Goal: Share content

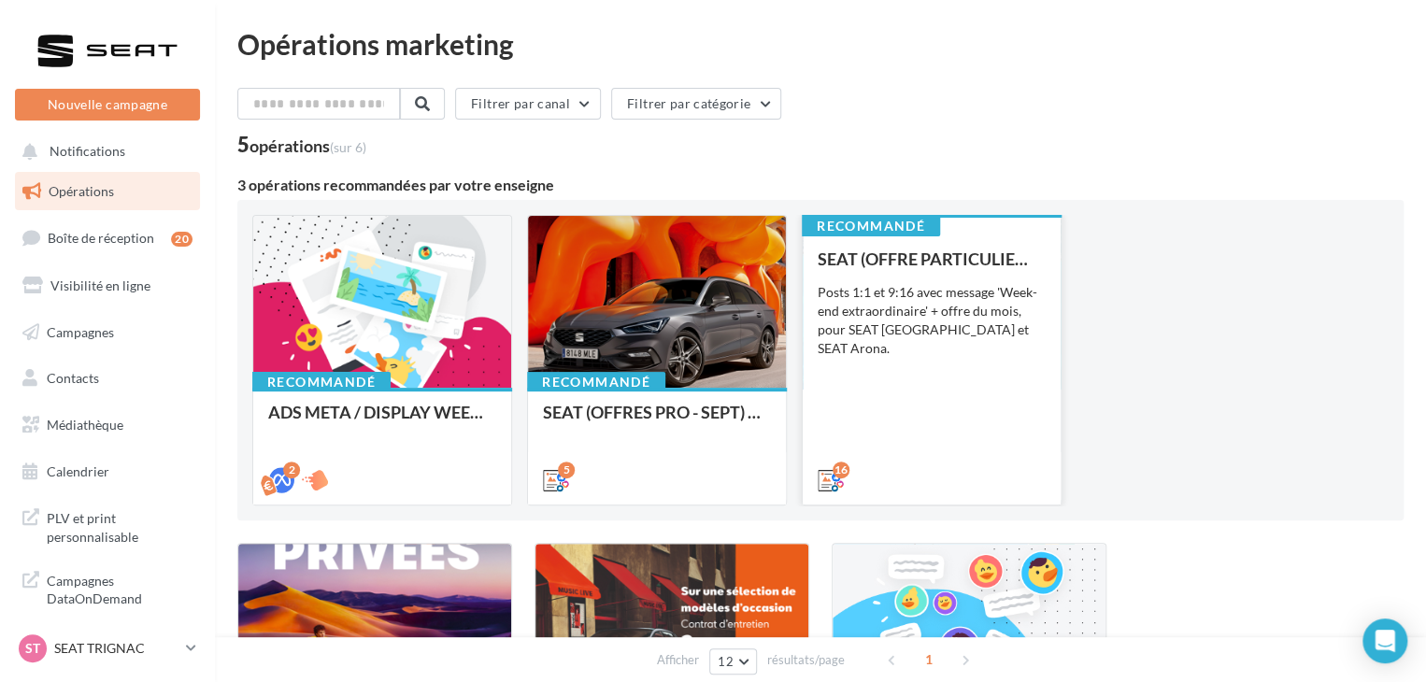
click at [934, 422] on div "SEAT (OFFRE PARTICULIER - SEPT) - SOCIAL MEDIA Posts 1:1 et 9:16 avec message '…" at bounding box center [932, 368] width 228 height 238
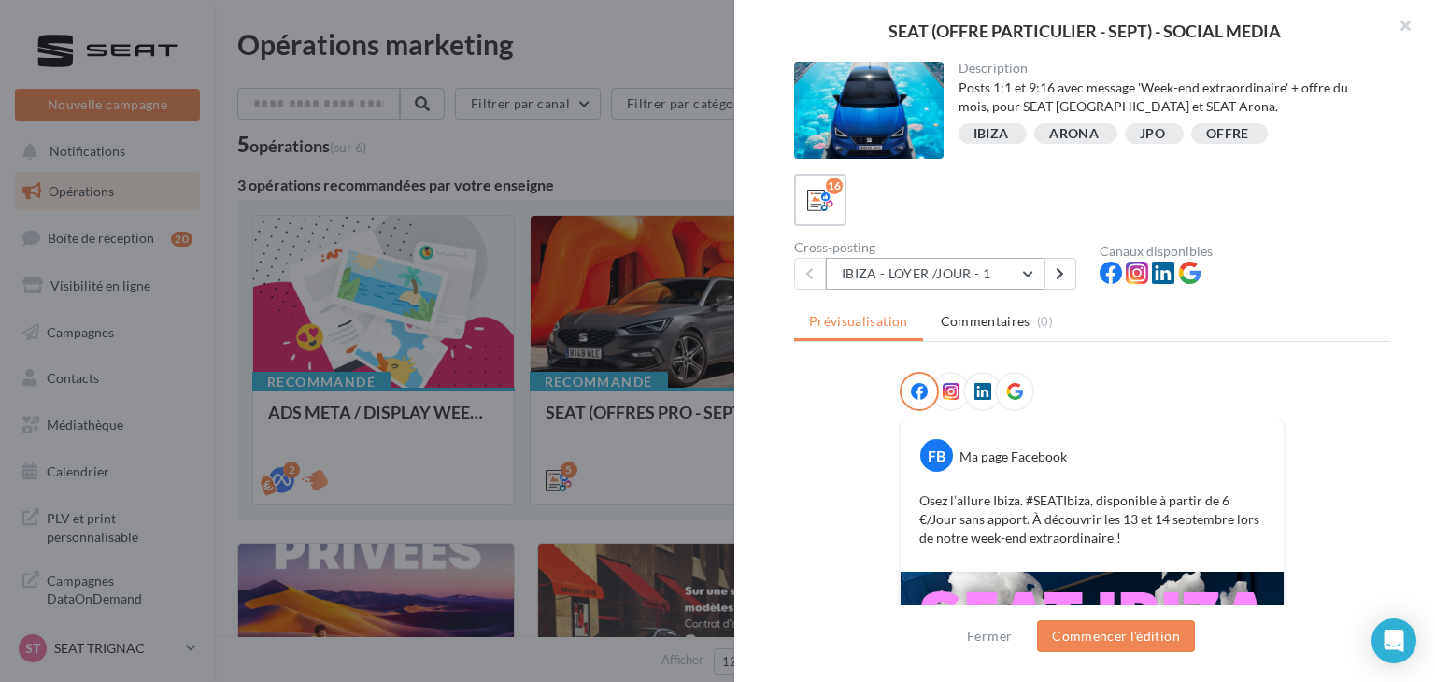
click at [981, 263] on button "IBIZA - LOYER /JOUR - 1" at bounding box center [935, 274] width 219 height 32
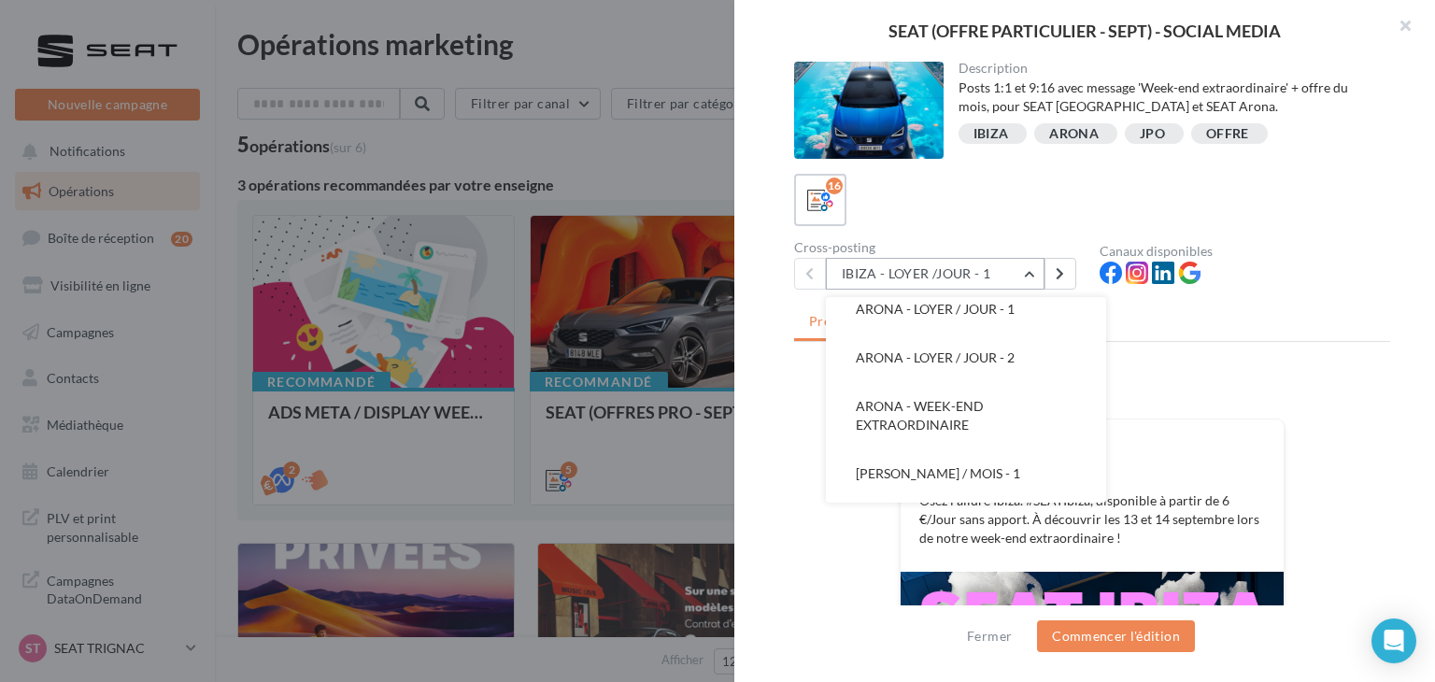
scroll to position [280, 0]
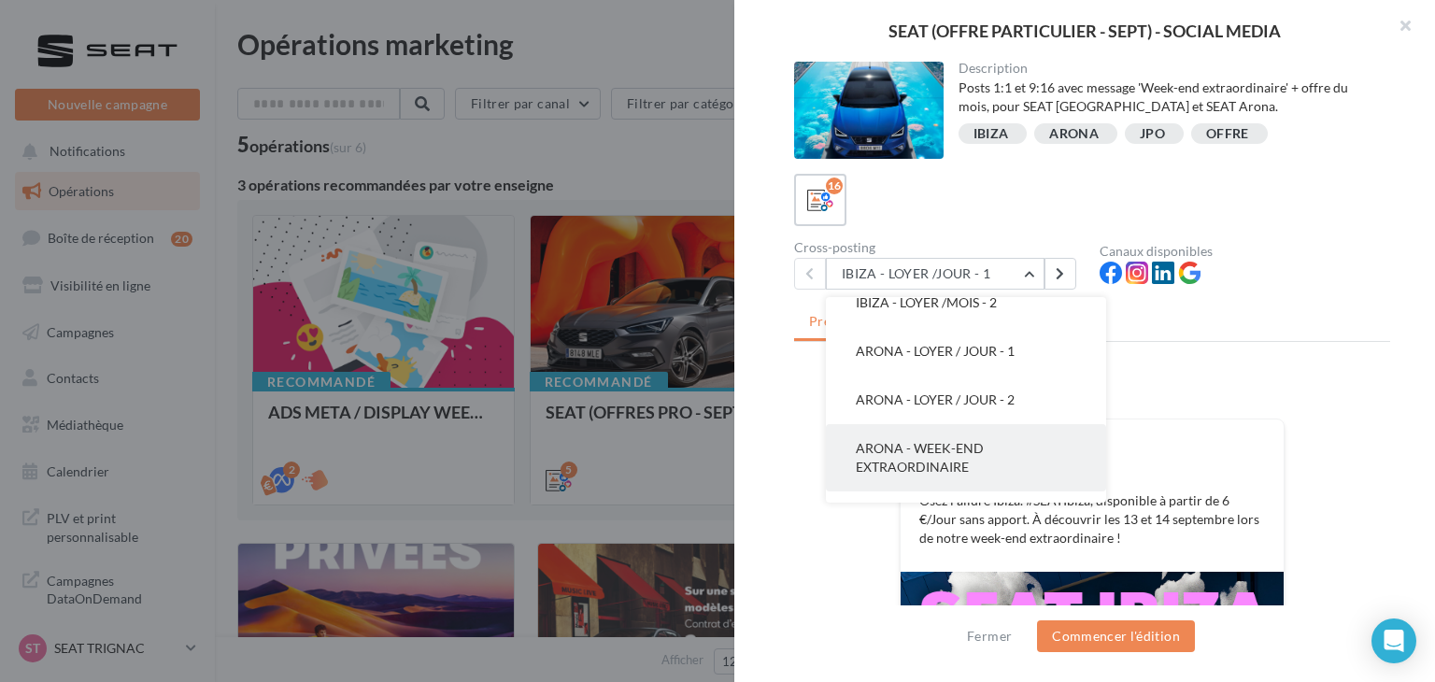
click at [973, 442] on span "ARONA - WEEK-END EXTRAORDINAIRE" at bounding box center [920, 457] width 128 height 35
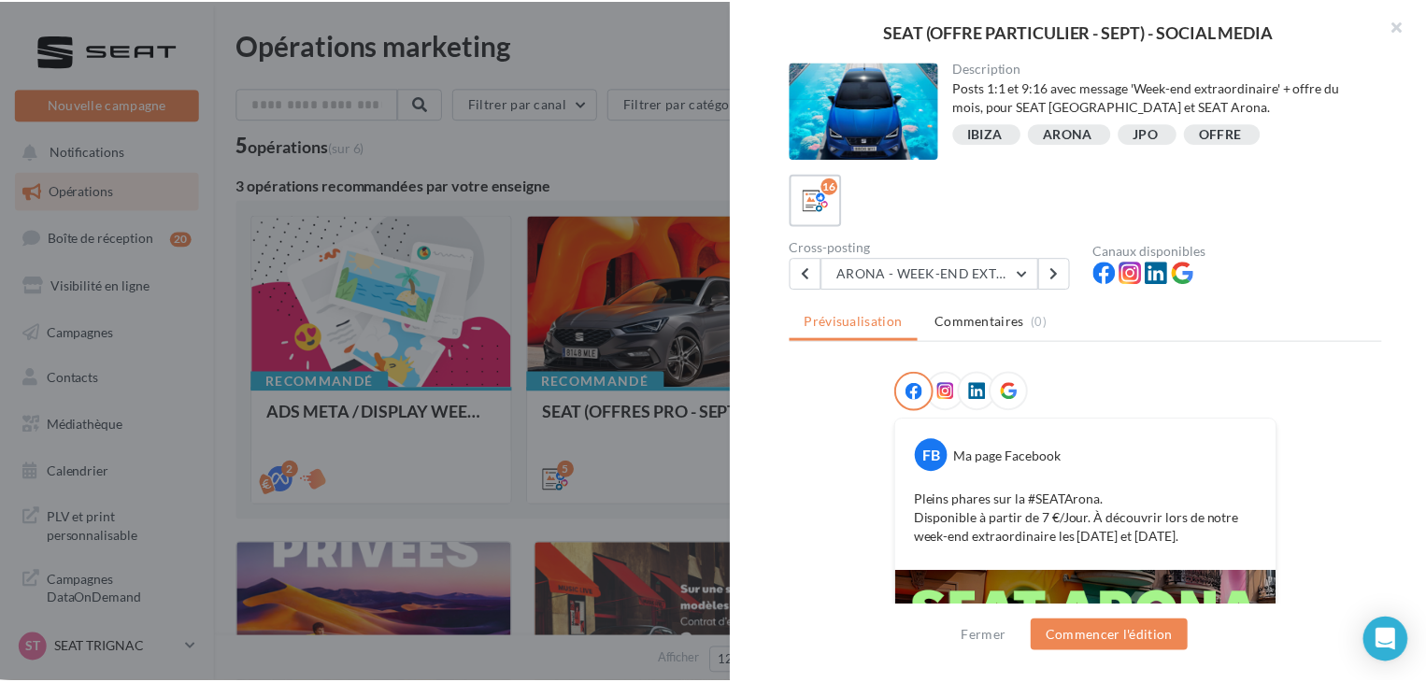
scroll to position [355, 0]
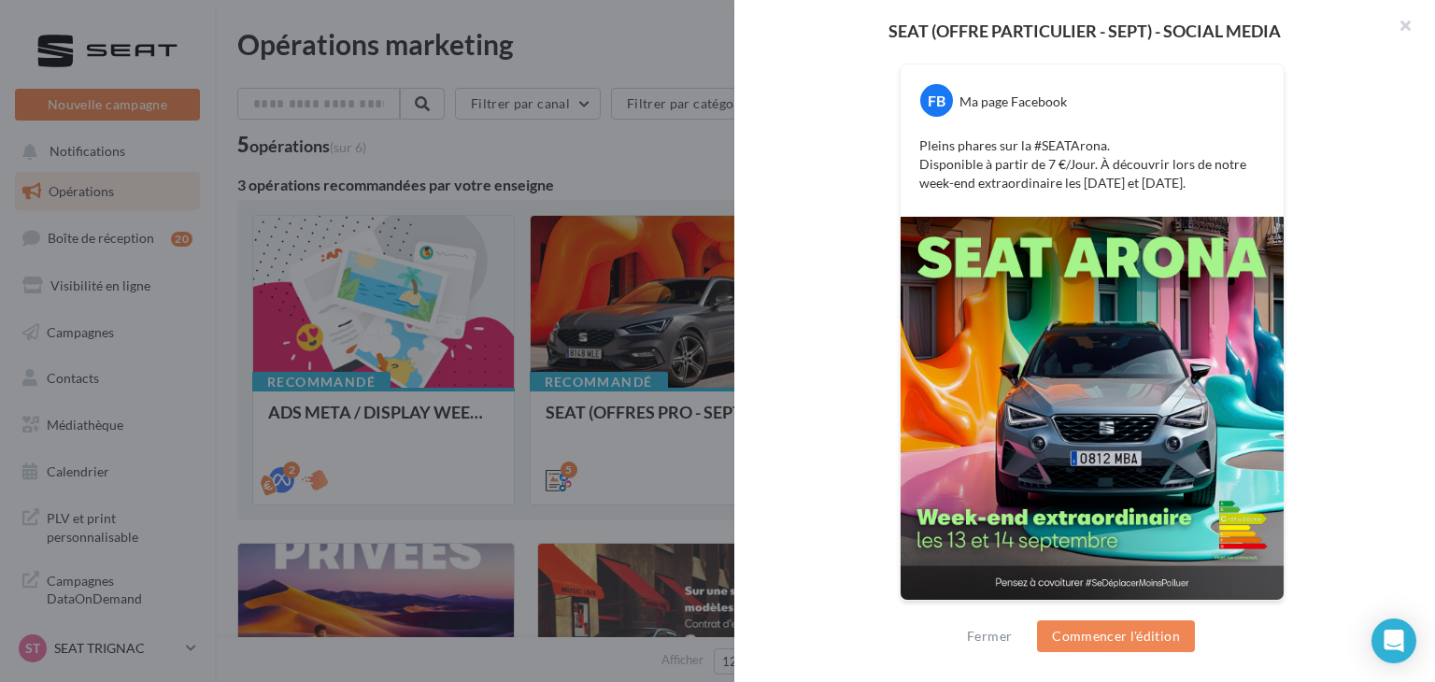
drag, startPoint x: 1222, startPoint y: 191, endPoint x: 917, endPoint y: 147, distance: 308.7
click at [917, 147] on div "Pleins phares sur la #SEATArona. Disponible à partir de 7 €/Jour. À découvrir l…" at bounding box center [1092, 164] width 374 height 65
copy p "Pleins phares sur la #SEATArona. Disponible à partir de 7 €/Jour. À découvrir l…"
click at [217, 642] on div at bounding box center [717, 341] width 1435 height 682
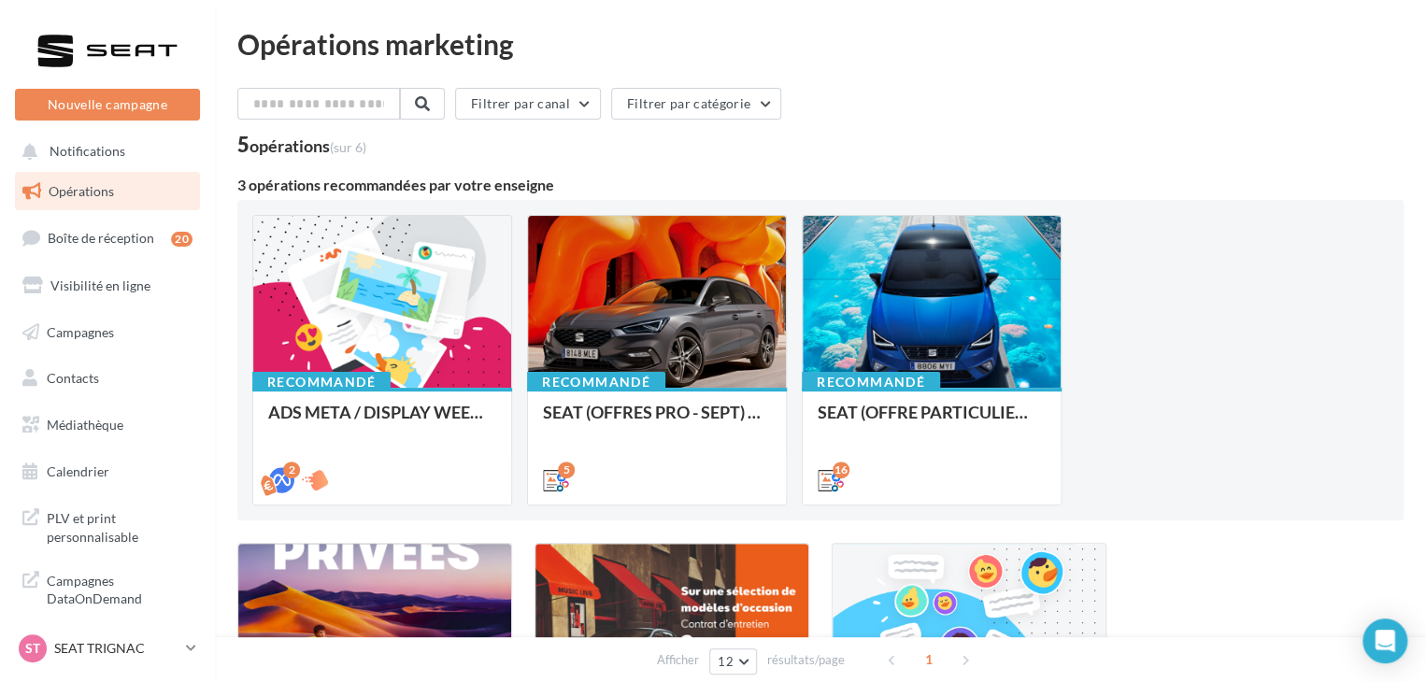
click at [202, 651] on div "ST SEAT TRIGNAC SEAT-[GEOGRAPHIC_DATA]" at bounding box center [107, 656] width 215 height 51
click at [192, 651] on icon at bounding box center [191, 648] width 10 height 16
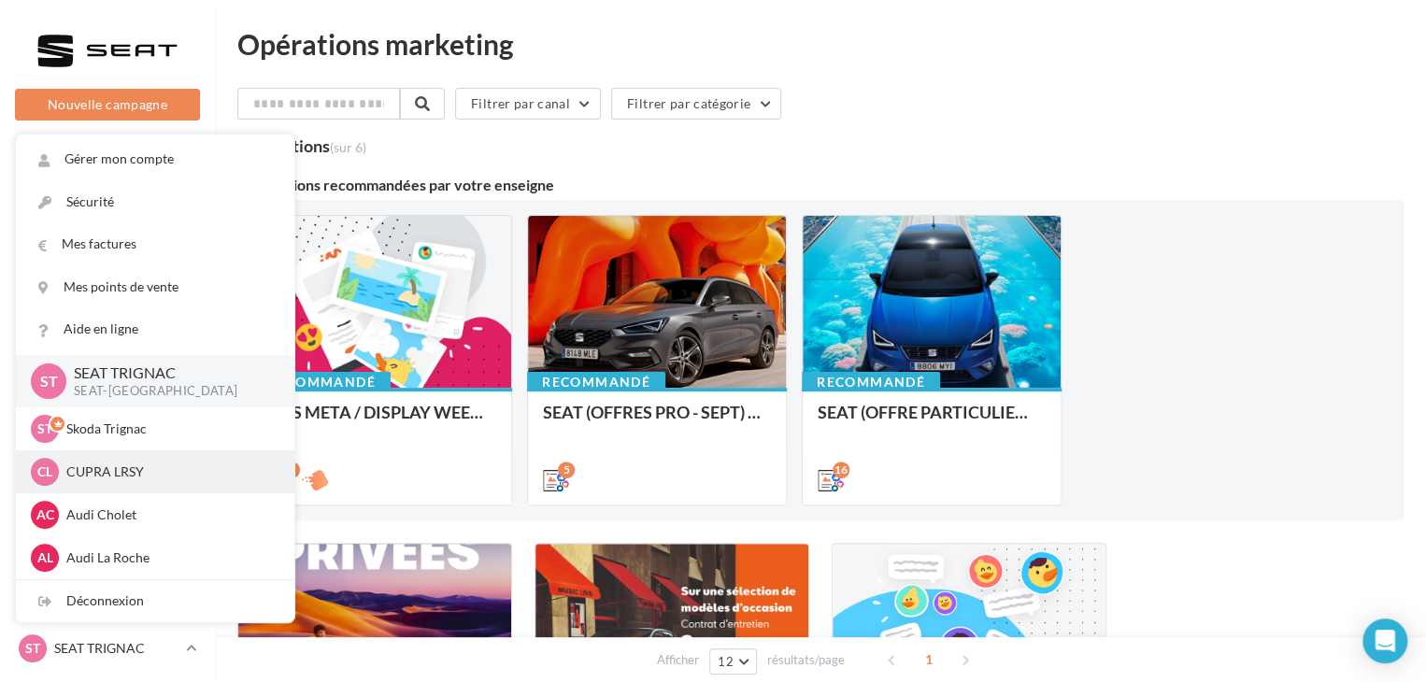
click at [164, 477] on p "CUPRA LRSY" at bounding box center [169, 471] width 206 height 19
